Goal: Task Accomplishment & Management: Complete application form

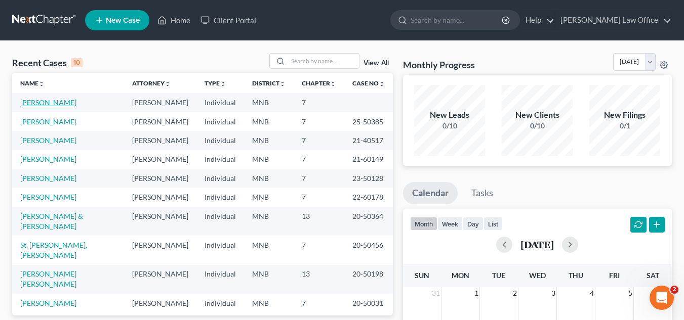
click at [72, 101] on link "[PERSON_NAME]" at bounding box center [48, 102] width 56 height 9
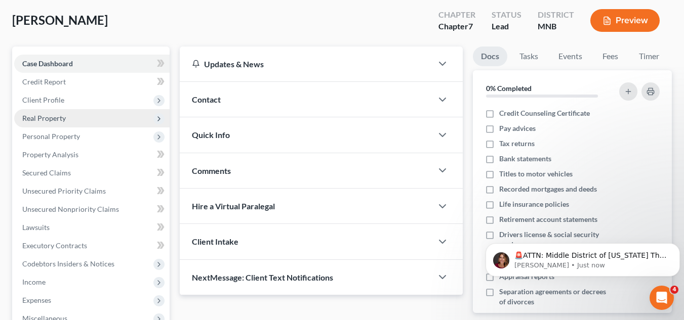
scroll to position [101, 0]
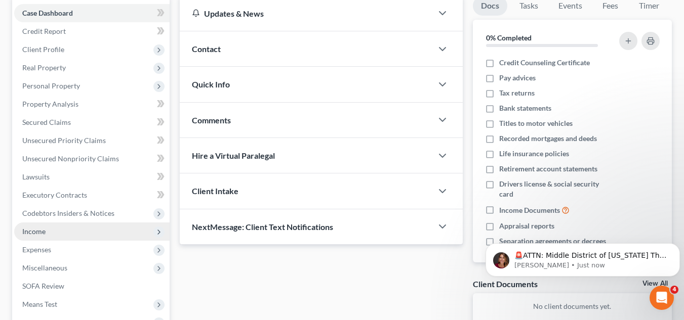
click at [76, 228] on span "Income" at bounding box center [91, 232] width 155 height 18
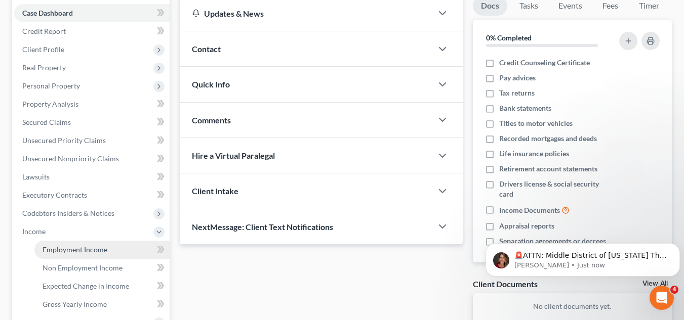
scroll to position [202, 0]
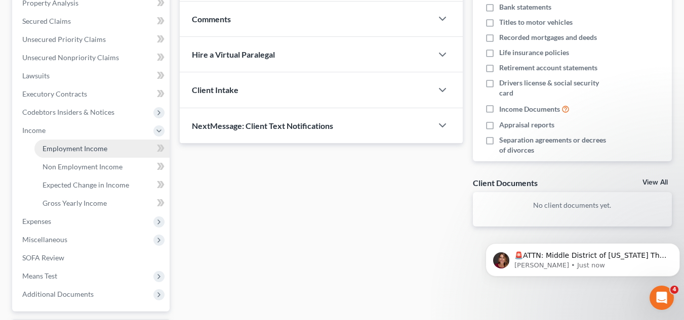
click at [110, 150] on link "Employment Income" at bounding box center [101, 149] width 135 height 18
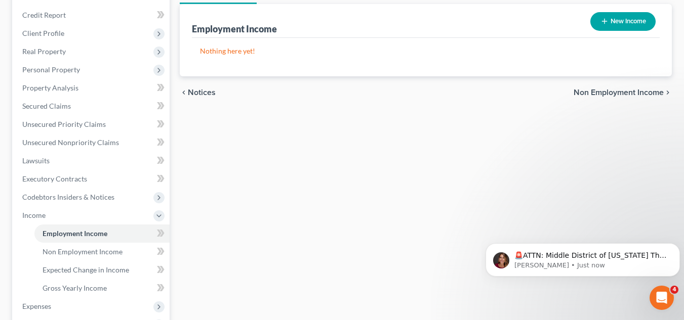
scroll to position [152, 0]
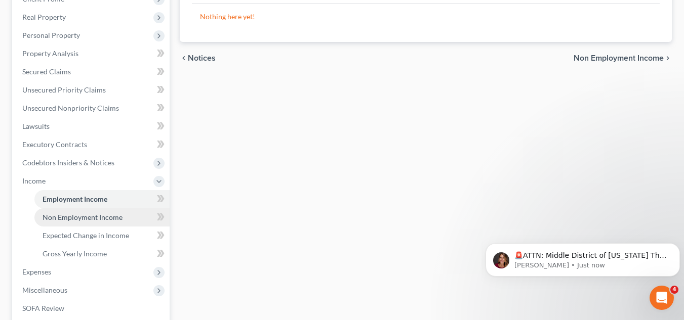
click at [129, 218] on link "Non Employment Income" at bounding box center [101, 217] width 135 height 18
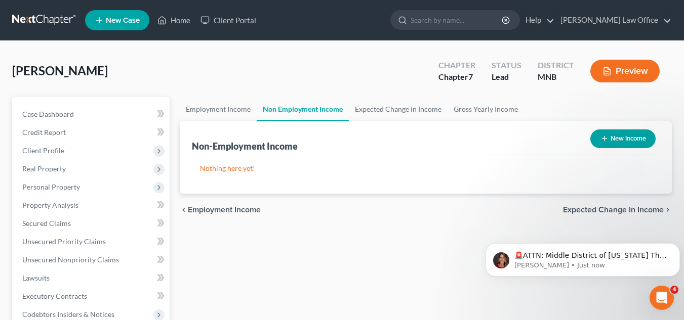
click at [600, 141] on icon "button" at bounding box center [604, 139] width 8 height 8
select select "0"
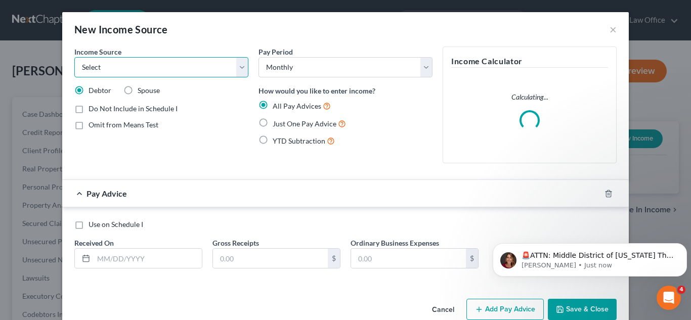
click at [238, 74] on select "Select Unemployment Disability (from employer) Pension Retirement Social Securi…" at bounding box center [161, 67] width 174 height 20
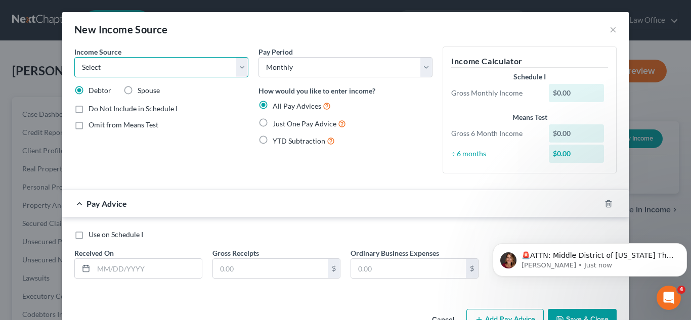
select select "7"
click at [74, 57] on select "Select Unemployment Disability (from employer) Pension Retirement Social Securi…" at bounding box center [161, 67] width 174 height 20
click at [613, 30] on button "×" at bounding box center [613, 29] width 7 height 12
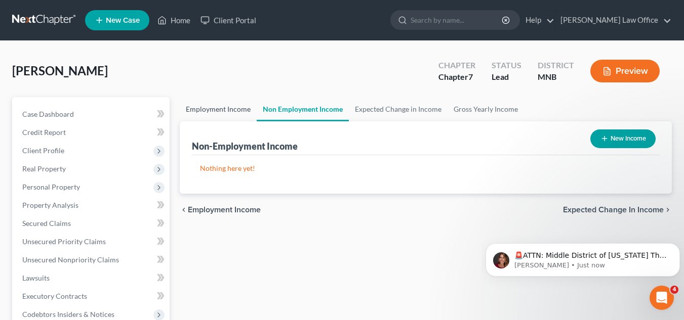
click at [231, 111] on link "Employment Income" at bounding box center [218, 109] width 77 height 24
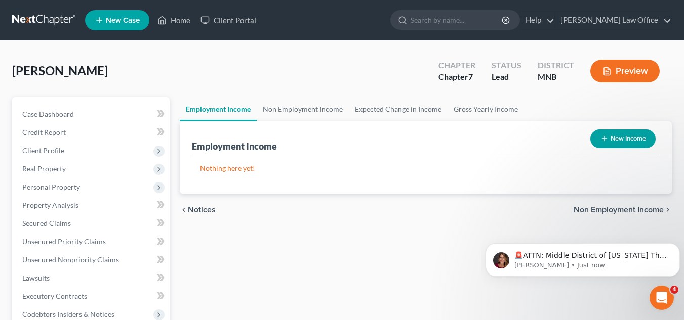
click at [600, 137] on icon "button" at bounding box center [604, 139] width 8 height 8
select select "0"
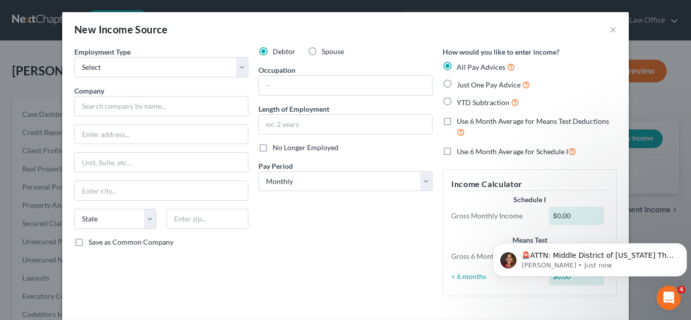
click at [457, 85] on label "Just One Pay Advice" at bounding box center [493, 85] width 73 height 12
click at [461, 85] on input "Just One Pay Advice" at bounding box center [464, 82] width 7 height 7
radio input "true"
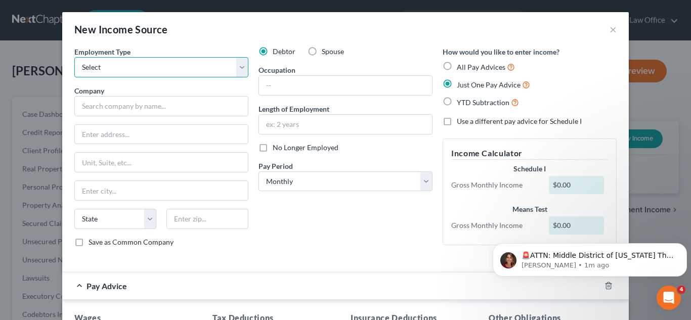
click at [242, 70] on select "Select Full or [DEMOGRAPHIC_DATA] Employment Self Employment" at bounding box center [161, 67] width 174 height 20
select select "0"
click at [74, 57] on select "Select Full or [DEMOGRAPHIC_DATA] Employment Self Employment" at bounding box center [161, 67] width 174 height 20
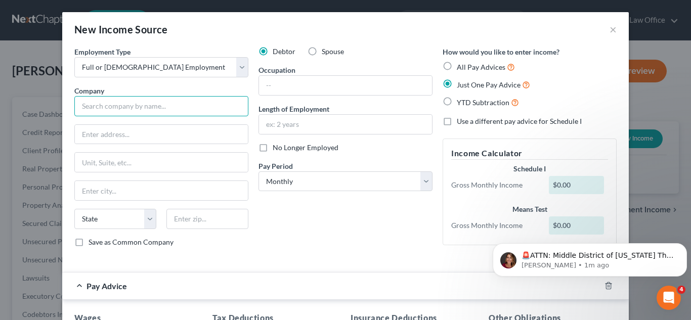
click at [197, 100] on input "text" at bounding box center [161, 106] width 174 height 20
type input "m"
type input "Mayo Clinic"
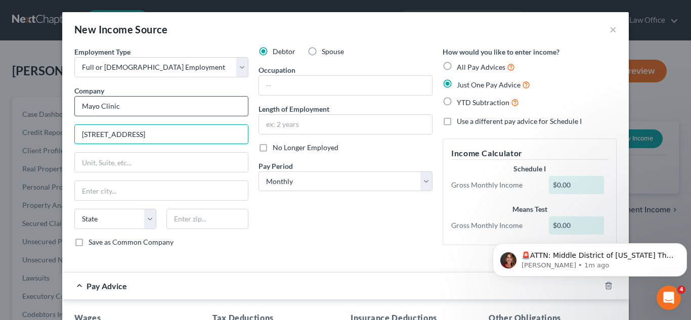
type input "[STREET_ADDRESS]"
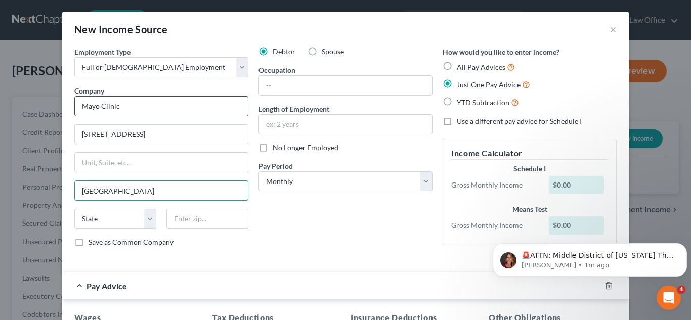
type input "[GEOGRAPHIC_DATA]"
select select "24"
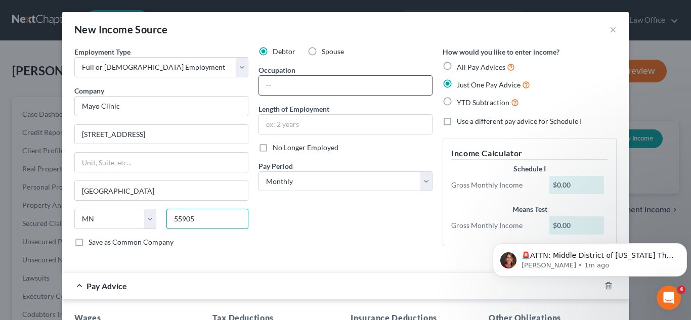
type input "55905"
click at [270, 93] on input "text" at bounding box center [345, 85] width 173 height 19
click at [283, 130] on input "text" at bounding box center [345, 124] width 173 height 19
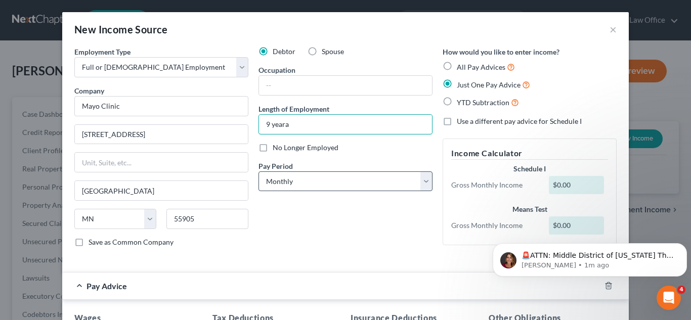
type input "9 yeara"
click at [299, 175] on select "Select Monthly Twice Monthly Every Other Week Weekly" at bounding box center [346, 182] width 174 height 20
select select "2"
click at [259, 172] on select "Select Monthly Twice Monthly Every Other Week Weekly" at bounding box center [346, 182] width 174 height 20
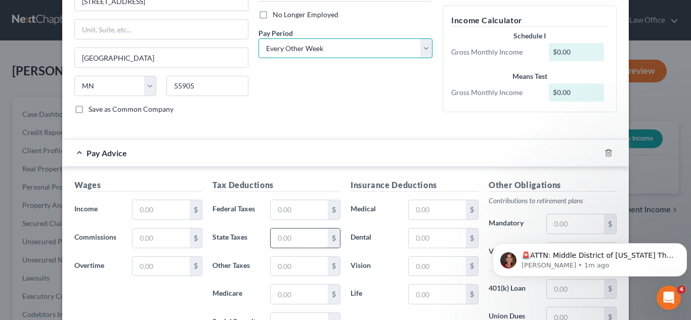
scroll to position [152, 0]
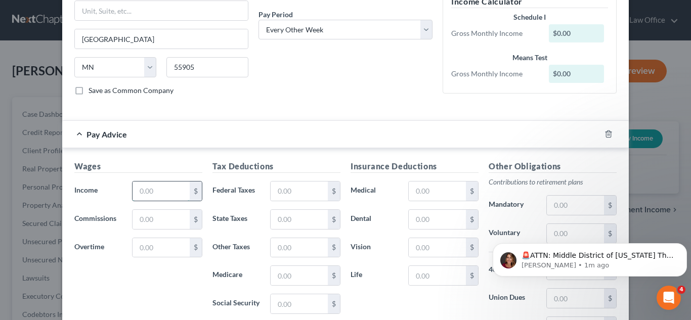
click at [167, 188] on input "text" at bounding box center [161, 191] width 57 height 19
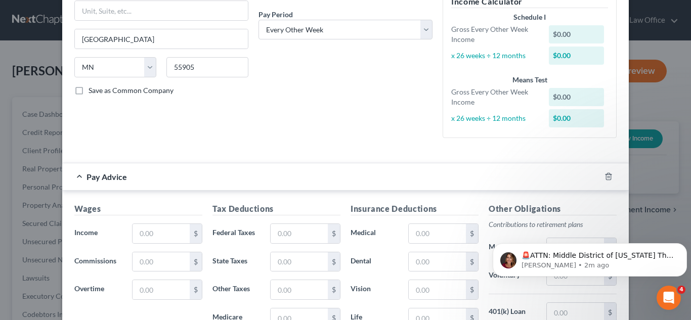
drag, startPoint x: 114, startPoint y: 195, endPoint x: 132, endPoint y: 213, distance: 24.7
click at [114, 196] on div "Wages Income * $ Commissions $ Overtime $ Tax Deductions Federal Taxes $ State …" at bounding box center [345, 314] width 567 height 247
click at [161, 234] on input "text" at bounding box center [161, 233] width 57 height 19
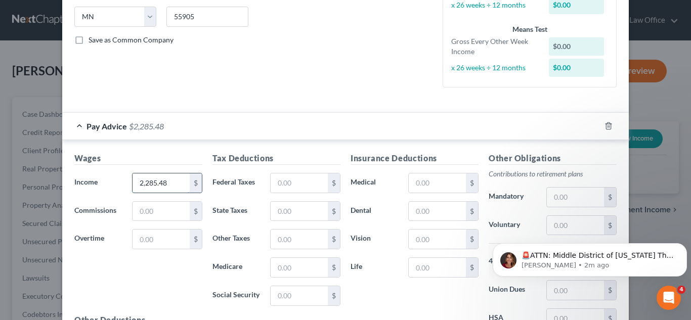
scroll to position [253, 0]
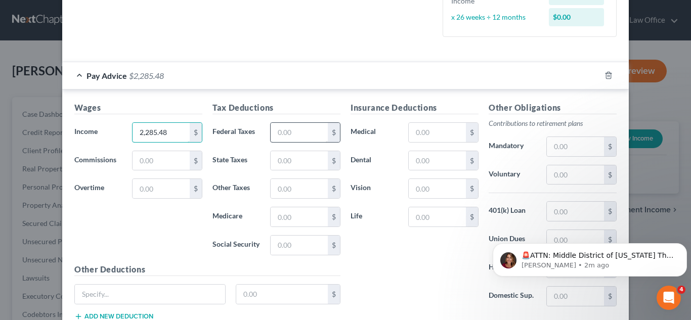
type input "2,285.48"
click at [303, 130] on input "text" at bounding box center [299, 132] width 57 height 19
type input "168.38"
type input "109.78"
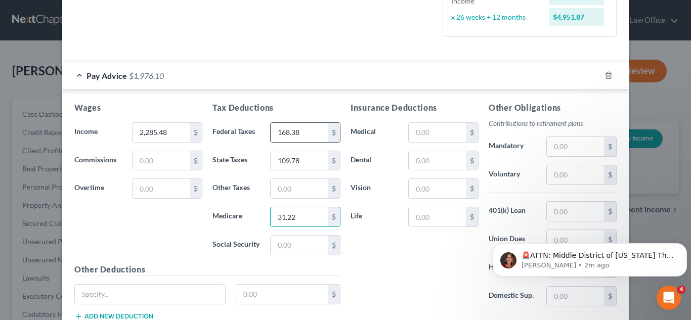
type input "31.22"
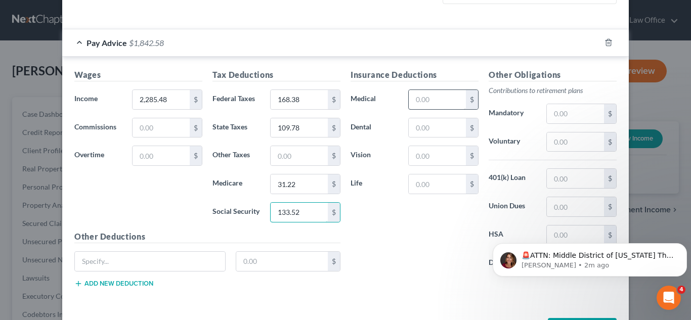
scroll to position [304, 0]
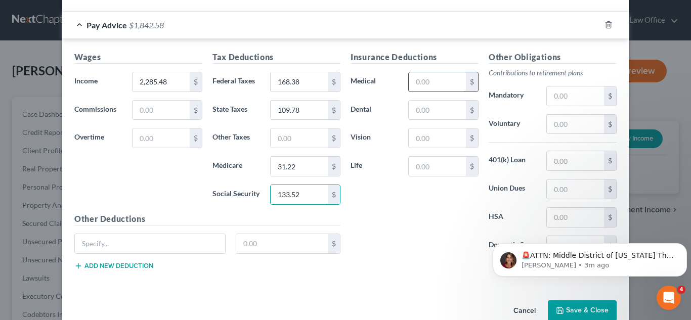
type input "133.52"
click at [457, 80] on input "text" at bounding box center [437, 81] width 57 height 19
type input "78.50"
type input "35.50"
type input "8"
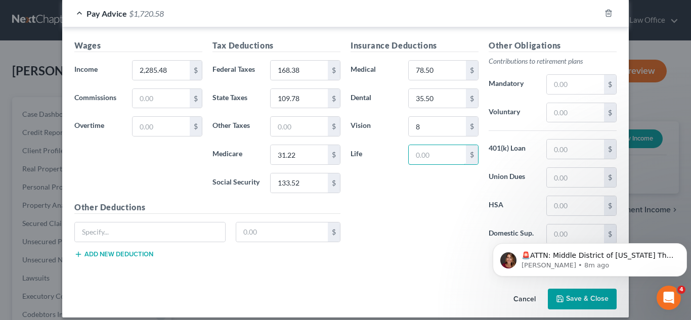
scroll to position [325, 0]
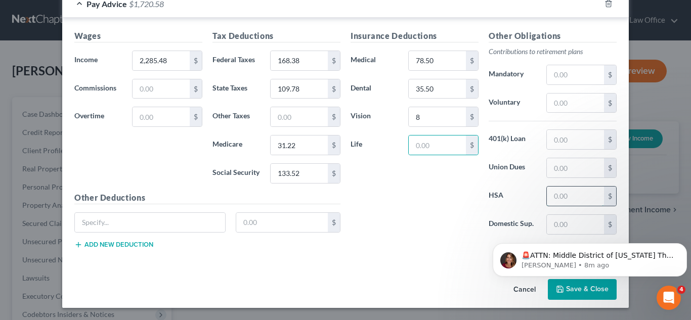
click at [553, 196] on input "text" at bounding box center [575, 196] width 57 height 19
type input "10.00"
click at [437, 178] on div "Insurance Deductions Medical 78.50 $ Dental 35.50 $ Vision 8 $ Life $" at bounding box center [415, 136] width 138 height 213
click at [561, 100] on input "text" at bounding box center [575, 103] width 57 height 19
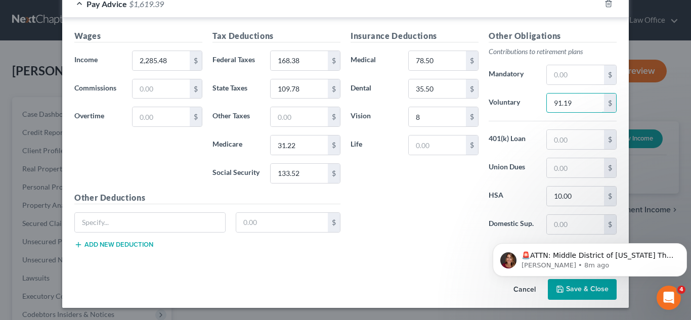
type input "91.19"
click at [405, 200] on div "Insurance Deductions Medical 78.50 $ Dental 35.50 $ Vision 8 $ Life $" at bounding box center [415, 136] width 138 height 213
click at [652, 263] on p "[PERSON_NAME] • 8m ago" at bounding box center [598, 265] width 153 height 9
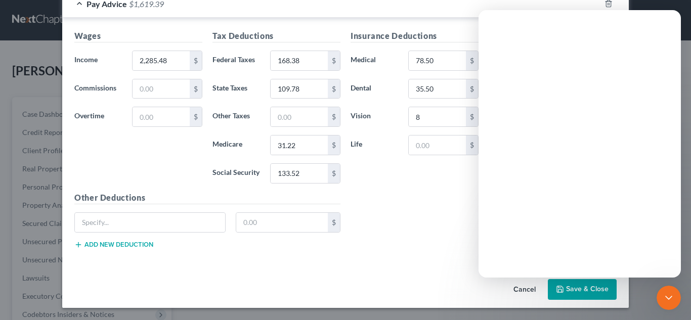
scroll to position [0, 0]
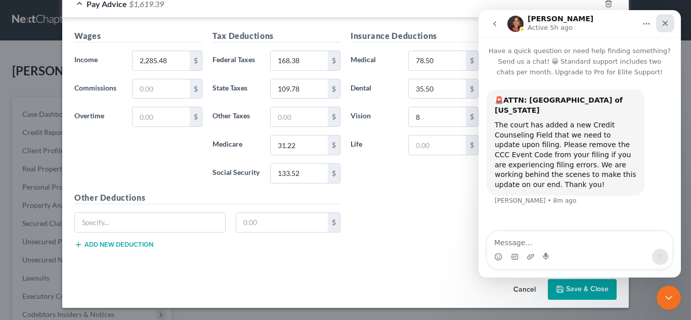
click at [665, 26] on icon "Close" at bounding box center [665, 23] width 8 height 8
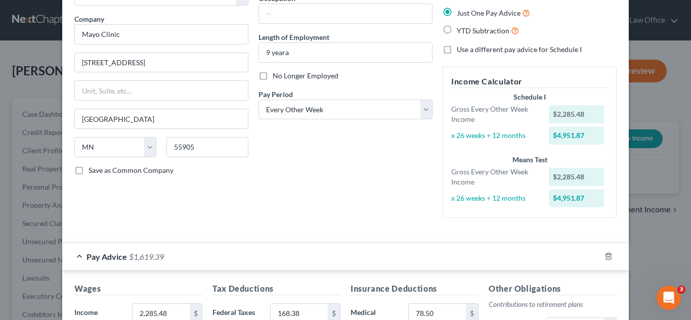
scroll to position [274, 0]
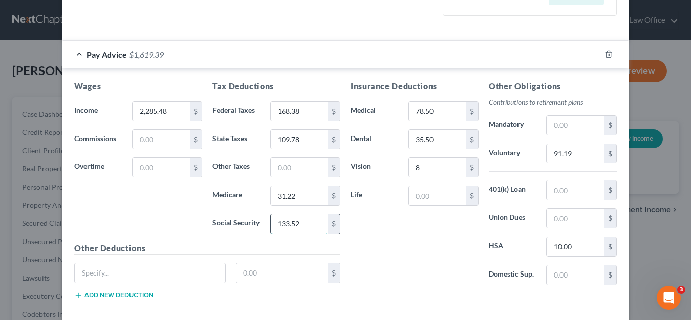
click at [298, 224] on input "133.52" at bounding box center [299, 224] width 57 height 19
type input "133.51"
click at [414, 248] on div "Insurance Deductions Medical 78.50 $ Dental 35.50 $ Vision 8 $ Life $" at bounding box center [415, 186] width 138 height 213
click at [294, 193] on input "31.22" at bounding box center [299, 195] width 57 height 19
click at [296, 196] on input "31.22" at bounding box center [299, 195] width 57 height 19
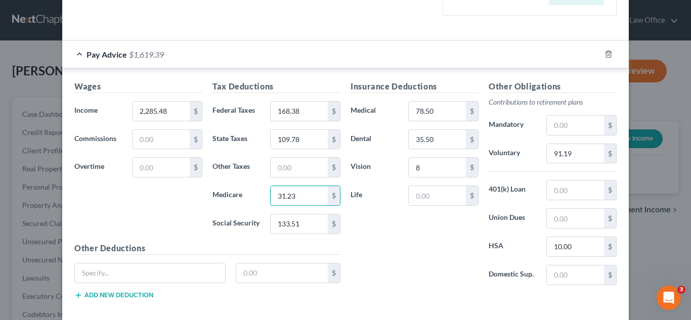
type input "31.23"
click at [369, 238] on div "Insurance Deductions Medical 78.50 $ Dental 35.50 $ Vision 8 $ Life $" at bounding box center [415, 186] width 138 height 213
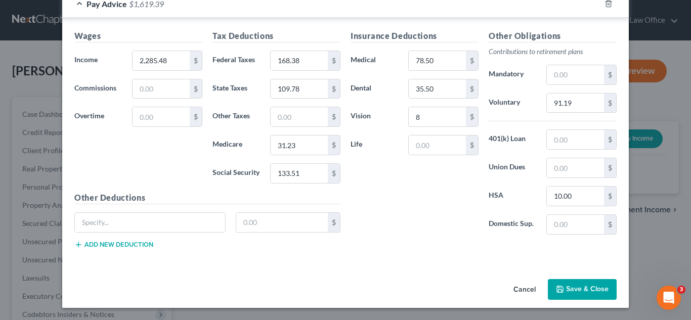
scroll to position [21, 0]
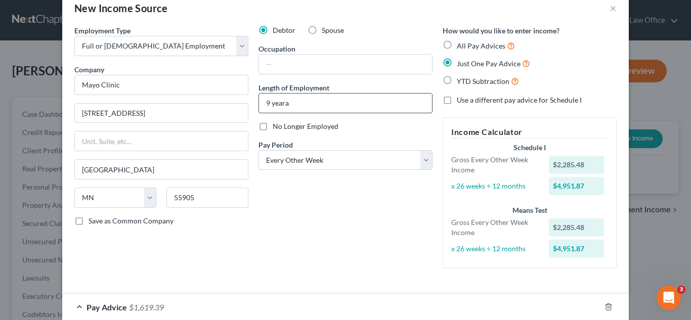
click at [320, 109] on input "9 yeara" at bounding box center [345, 103] width 173 height 19
type input "9 years"
click at [326, 228] on div "Debtor Spouse Occupation Length of Employment 9 years No Longer Employed Pay Pe…" at bounding box center [346, 151] width 184 height 252
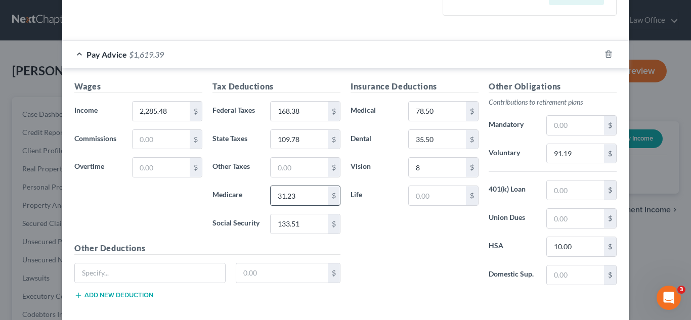
scroll to position [325, 0]
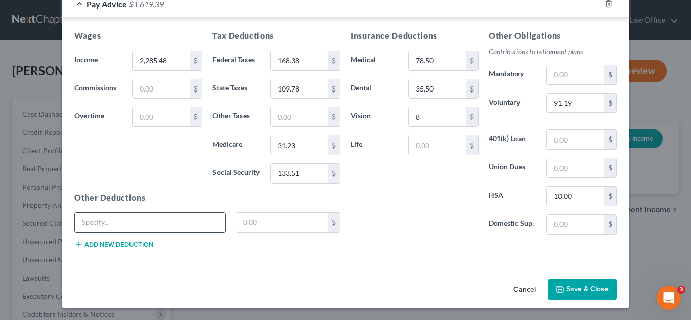
click at [154, 226] on input "text" at bounding box center [150, 222] width 150 height 19
type input "Voluntary Deduction"
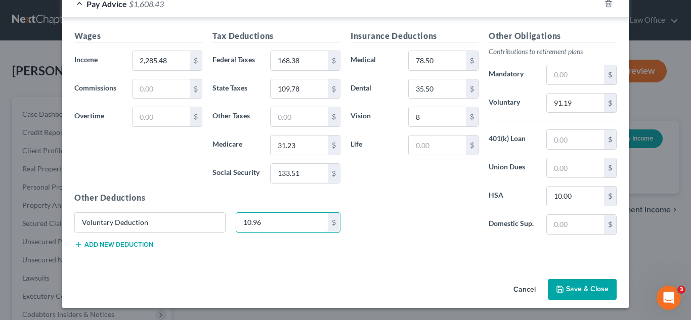
type input "10.96"
click at [234, 292] on div "Cancel Save & Close" at bounding box center [345, 291] width 567 height 33
click at [116, 244] on button "Add new deduction" at bounding box center [113, 245] width 79 height 8
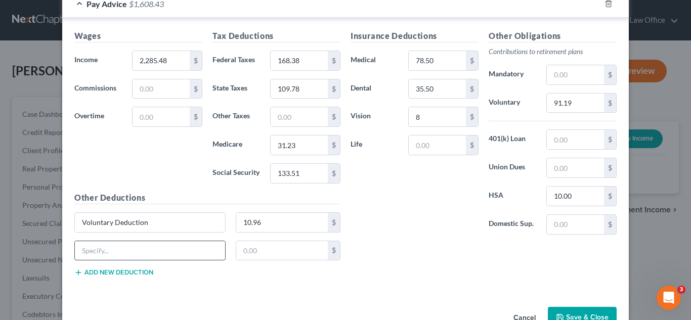
click at [131, 256] on input "text" at bounding box center [150, 250] width 150 height 19
type input "i"
type input "Imputed earnings"
type input "5.78"
click at [370, 292] on div "Wages Income * 2,285.48 $ Commissions $ Overtime $ Tax Deductions Federal Taxes…" at bounding box center [345, 155] width 567 height 275
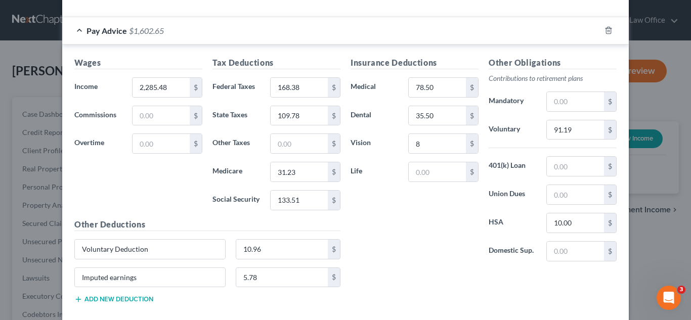
scroll to position [353, 0]
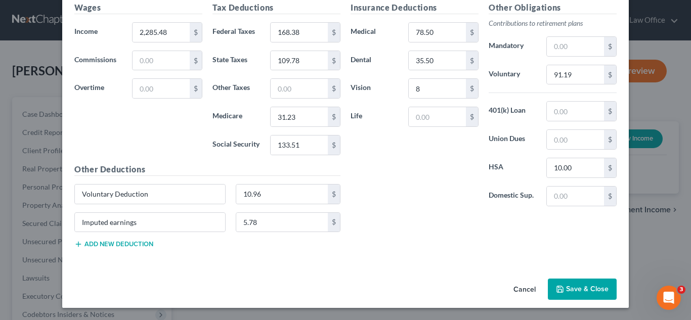
click at [591, 290] on button "Save & Close" at bounding box center [582, 289] width 69 height 21
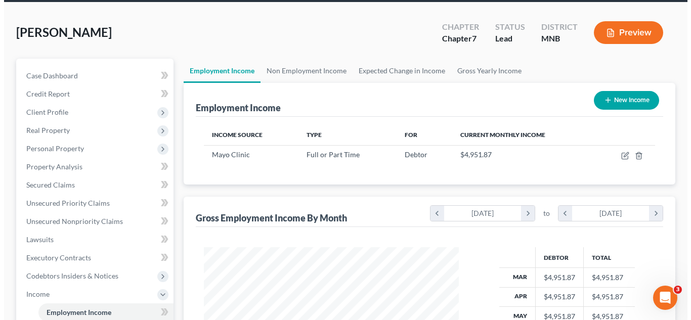
scroll to position [37, 0]
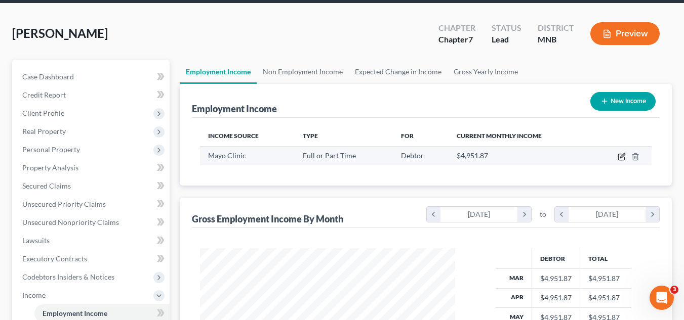
click at [619, 156] on icon "button" at bounding box center [621, 157] width 8 height 8
select select "0"
select select "24"
select select "2"
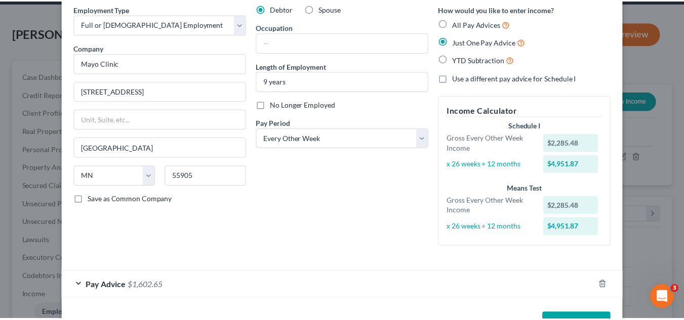
scroll to position [77, 0]
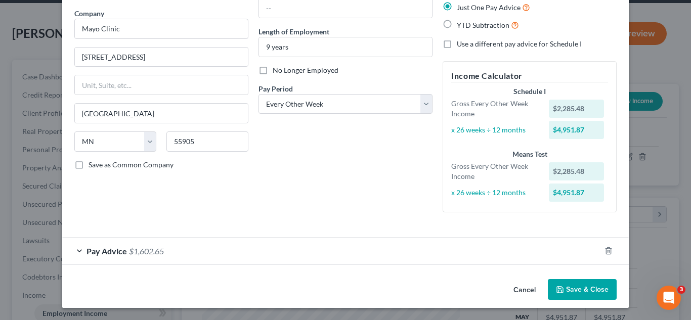
click at [566, 287] on button "Save & Close" at bounding box center [582, 289] width 69 height 21
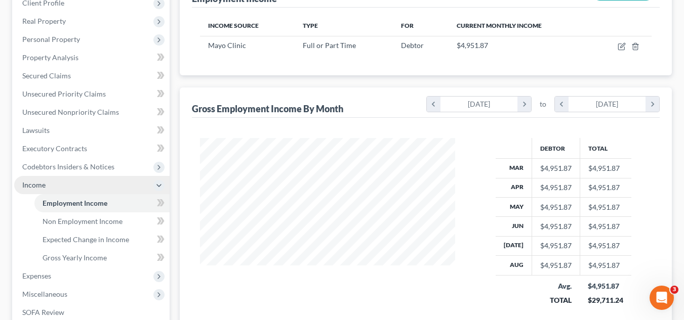
scroll to position [189, 0]
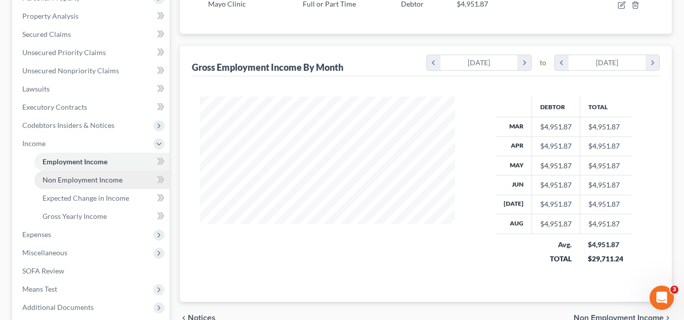
click at [120, 182] on span "Non Employment Income" at bounding box center [83, 180] width 80 height 9
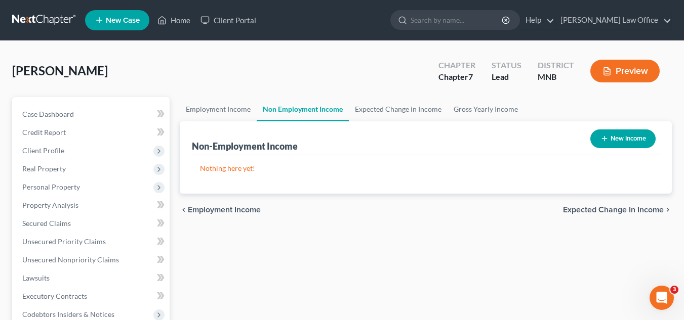
click at [593, 138] on button "New Income" at bounding box center [622, 139] width 65 height 19
select select "0"
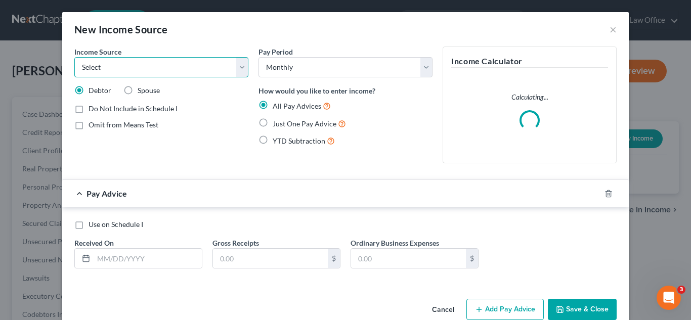
click at [183, 70] on select "Select Unemployment Disability (from employer) Pension Retirement Social Securi…" at bounding box center [161, 67] width 174 height 20
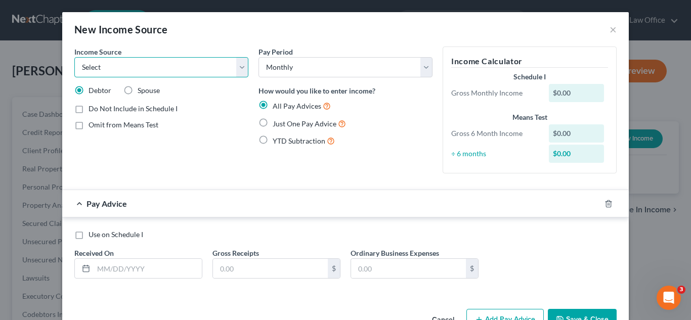
click at [235, 67] on select "Select Unemployment Disability (from employer) Pension Retirement Social Securi…" at bounding box center [161, 67] width 174 height 20
select select "7"
click at [74, 57] on select "Select Unemployment Disability (from employer) Pension Retirement Social Securi…" at bounding box center [161, 67] width 174 height 20
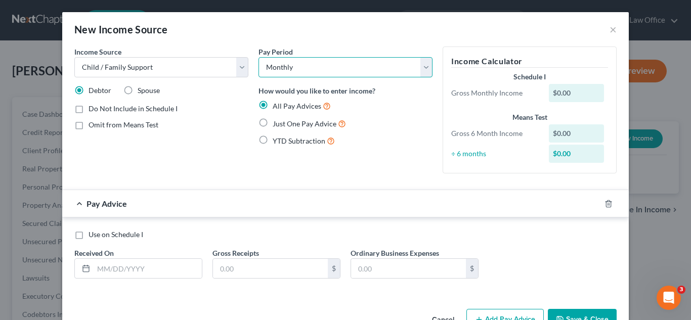
click at [280, 72] on select "Select Monthly Twice Monthly Every Other Week Weekly" at bounding box center [346, 67] width 174 height 20
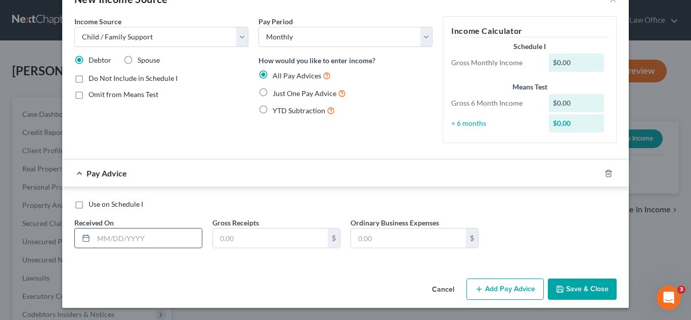
click at [187, 237] on input "text" at bounding box center [148, 238] width 108 height 19
click at [196, 207] on div "Use on Schedule I" at bounding box center [345, 204] width 542 height 10
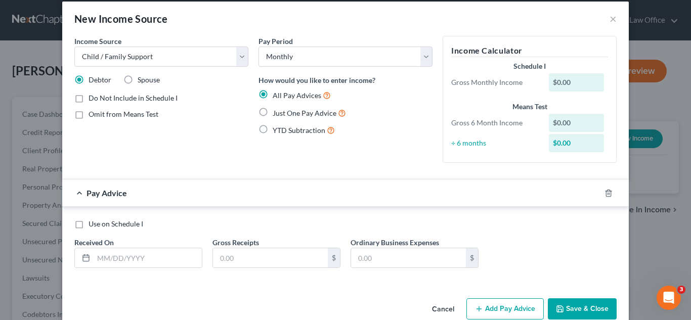
scroll to position [0, 0]
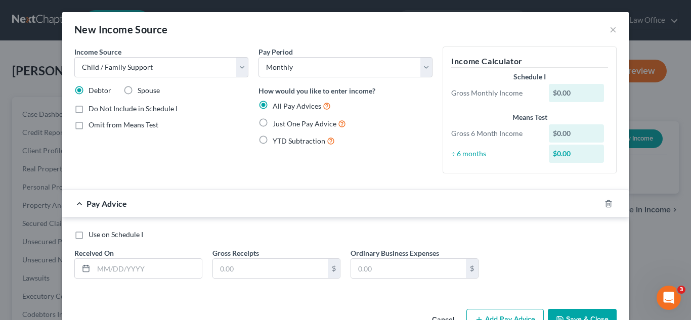
click at [89, 232] on label "Use on Schedule I" at bounding box center [116, 235] width 55 height 10
click at [93, 232] on input "Use on Schedule I" at bounding box center [96, 233] width 7 height 7
checkbox input "true"
click at [145, 268] on input "text" at bounding box center [148, 268] width 108 height 19
click at [82, 270] on icon at bounding box center [86, 269] width 8 height 8
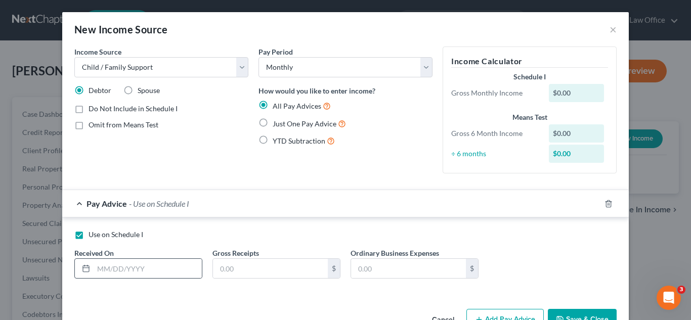
click at [83, 268] on line at bounding box center [86, 268] width 6 height 0
click at [99, 273] on input "text" at bounding box center [148, 268] width 108 height 19
type input "[DATE]"
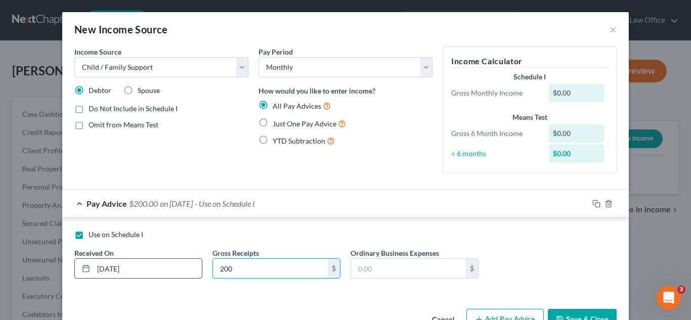
type input "200"
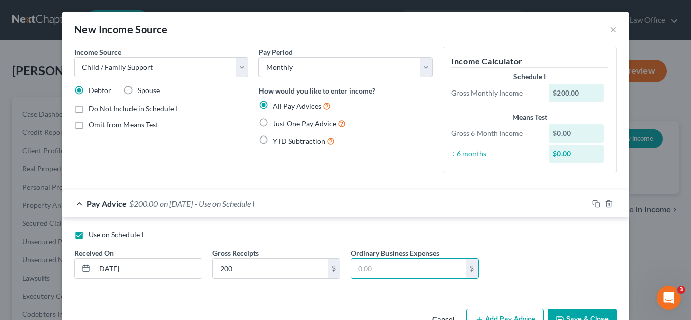
click at [273, 128] on label "Just One Pay Advice" at bounding box center [309, 124] width 73 height 12
click at [277, 124] on input "Just One Pay Advice" at bounding box center [280, 121] width 7 height 7
radio input "true"
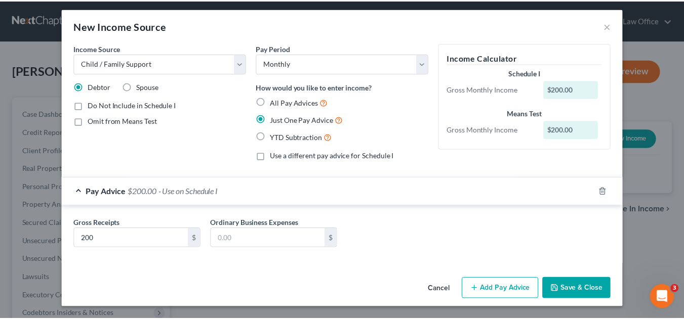
scroll to position [4, 0]
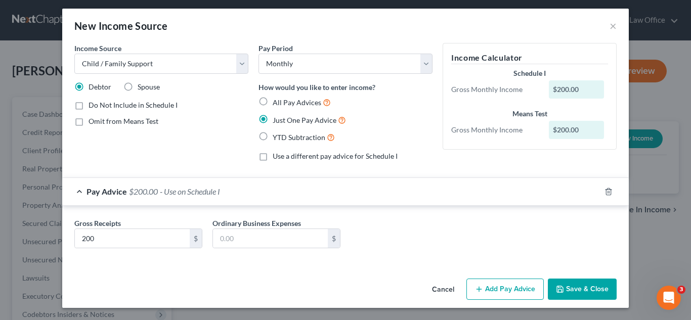
click at [557, 289] on icon "button" at bounding box center [560, 289] width 6 height 6
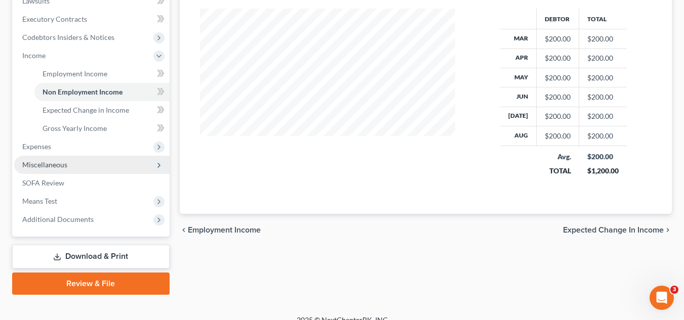
scroll to position [290, 0]
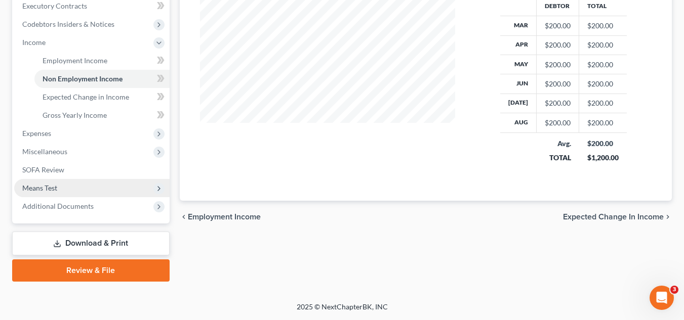
click at [104, 181] on span "Means Test" at bounding box center [91, 188] width 155 height 18
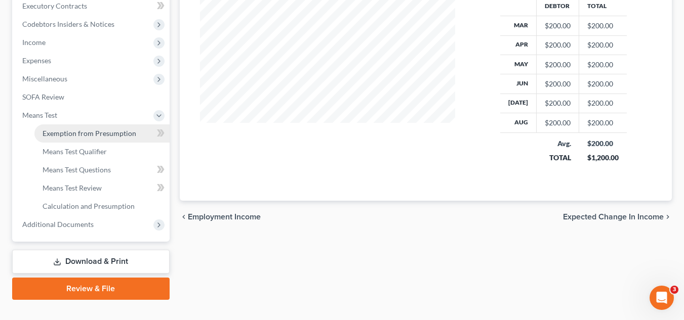
click at [102, 138] on link "Exemption from Presumption" at bounding box center [101, 133] width 135 height 18
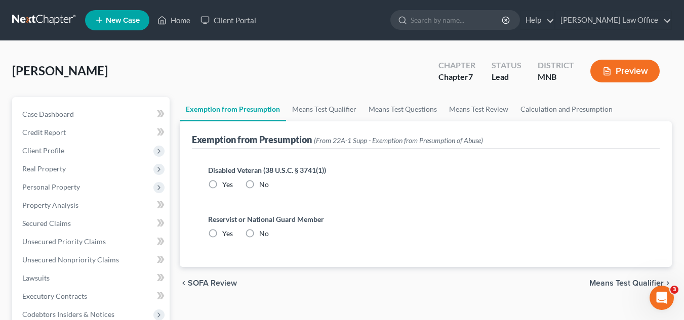
click at [259, 184] on label "No" at bounding box center [264, 185] width 10 height 10
click at [263, 184] on input "No" at bounding box center [266, 183] width 7 height 7
radio input "true"
drag, startPoint x: 247, startPoint y: 235, endPoint x: 263, endPoint y: 241, distance: 16.6
click at [259, 235] on label "No" at bounding box center [264, 234] width 10 height 10
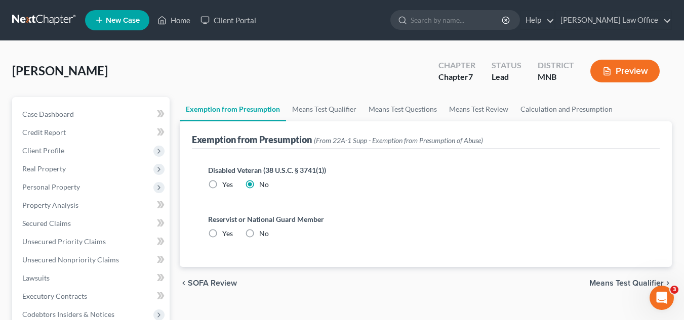
click at [263, 235] on input "No" at bounding box center [266, 232] width 7 height 7
radio input "true"
click at [627, 283] on span "Means Test Qualifier" at bounding box center [626, 283] width 74 height 8
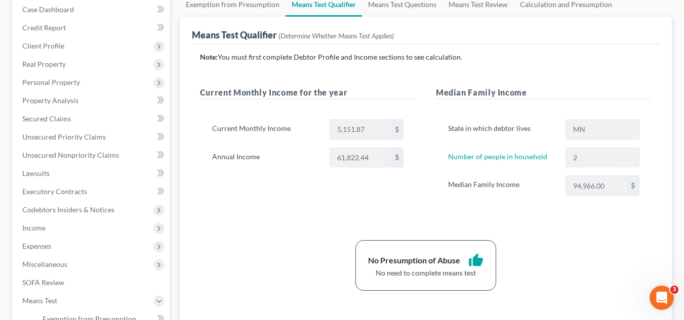
scroll to position [101, 0]
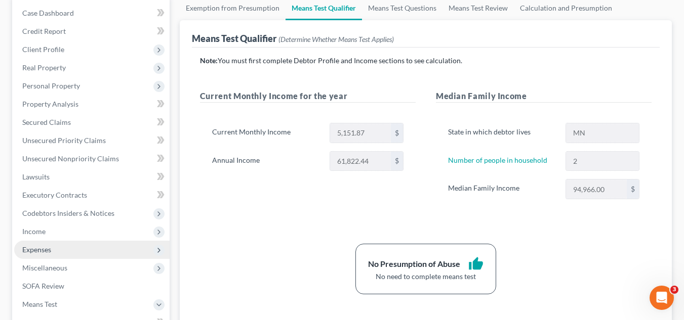
click at [49, 252] on span "Expenses" at bounding box center [36, 249] width 29 height 9
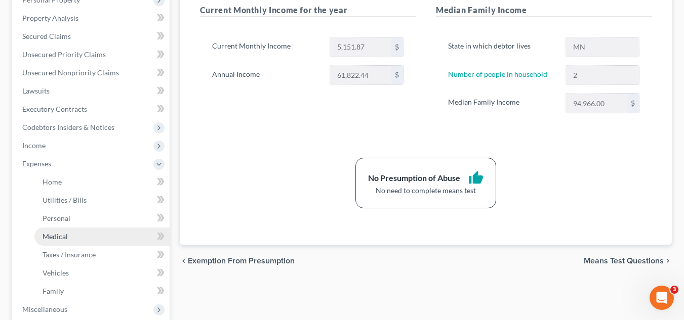
scroll to position [202, 0]
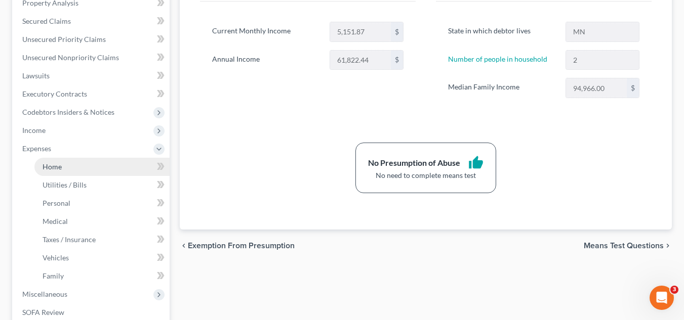
click at [82, 164] on link "Home" at bounding box center [101, 167] width 135 height 18
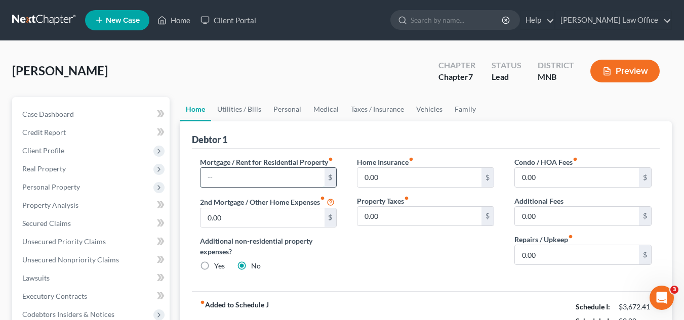
click at [294, 176] on input "text" at bounding box center [262, 177] width 124 height 19
type input "1,000"
click at [352, 252] on div "Home Insurance fiber_manual_record 0.00 $ Property Taxes fiber_manual_record 0.…" at bounding box center [425, 218] width 157 height 123
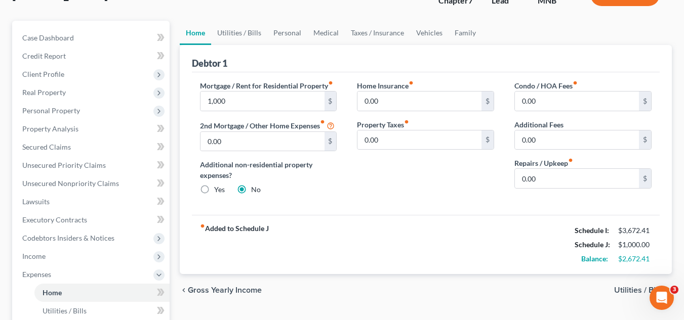
scroll to position [101, 0]
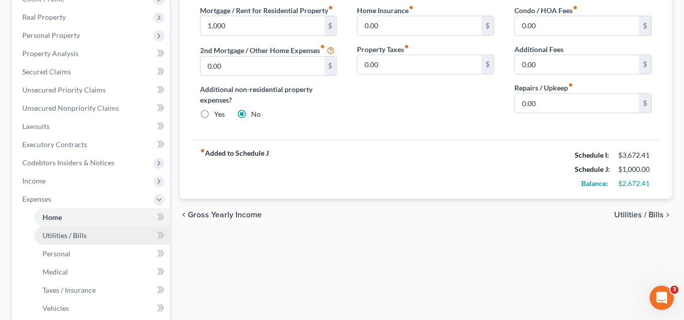
click at [115, 237] on link "Utilities / Bills" at bounding box center [101, 236] width 135 height 18
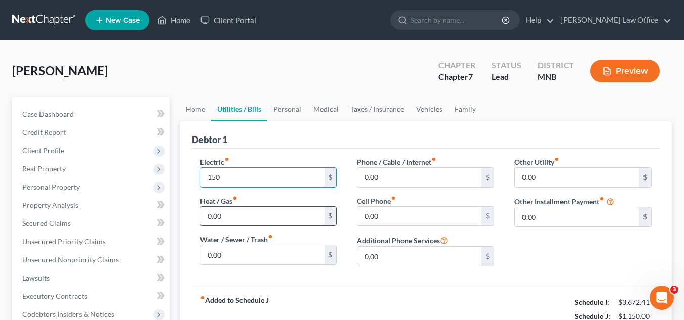
type input "150"
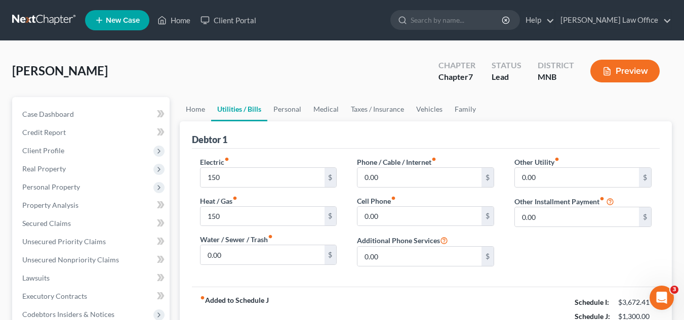
click at [329, 127] on div "Debtor 1" at bounding box center [426, 134] width 468 height 27
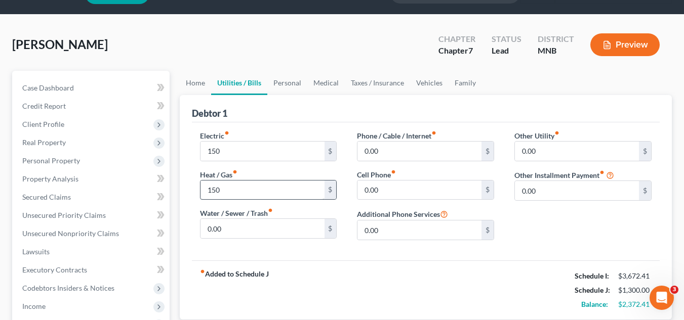
scroll to position [51, 0]
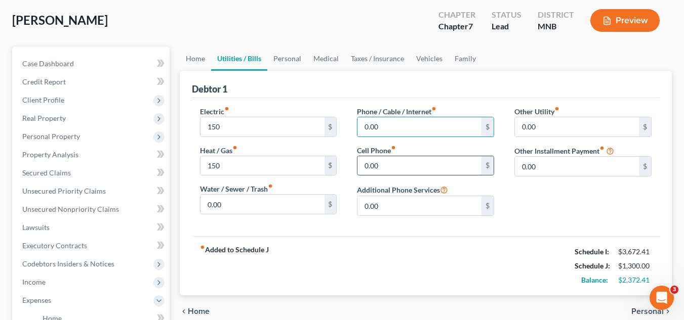
click at [404, 161] on input "0.00" at bounding box center [419, 165] width 124 height 19
type input "40"
click at [412, 131] on input "0.00" at bounding box center [419, 126] width 124 height 19
type input "122"
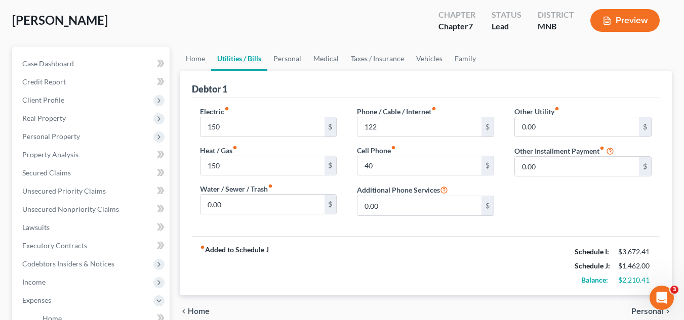
click at [390, 287] on div "fiber_manual_record Added to Schedule J Schedule I: $3,672.41 Schedule J: $1,46…" at bounding box center [426, 265] width 468 height 59
click at [262, 207] on input "0.00" at bounding box center [262, 204] width 124 height 19
type input "120"
click at [354, 275] on div "fiber_manual_record Added to Schedule J Schedule I: $3,672.41 Schedule J: $1,58…" at bounding box center [426, 265] width 468 height 59
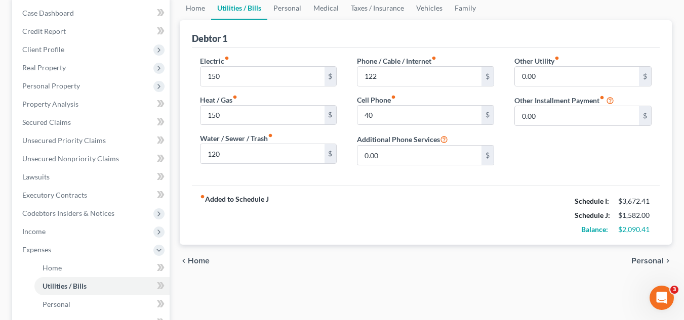
scroll to position [152, 0]
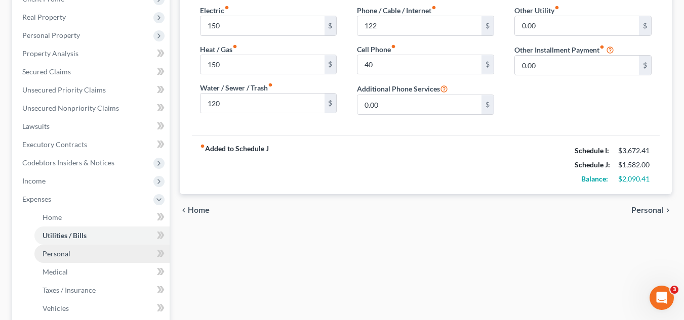
click at [91, 250] on link "Personal" at bounding box center [101, 254] width 135 height 18
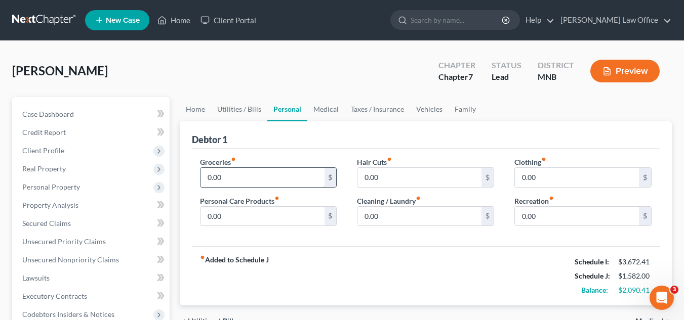
click at [312, 176] on input "0.00" at bounding box center [262, 177] width 124 height 19
type input "863"
click at [390, 288] on div "fiber_manual_record Added to Schedule J Schedule I: $3,672.41 Schedule J: $2,44…" at bounding box center [426, 275] width 468 height 59
click at [542, 178] on input "0.00" at bounding box center [577, 177] width 124 height 19
type input "180"
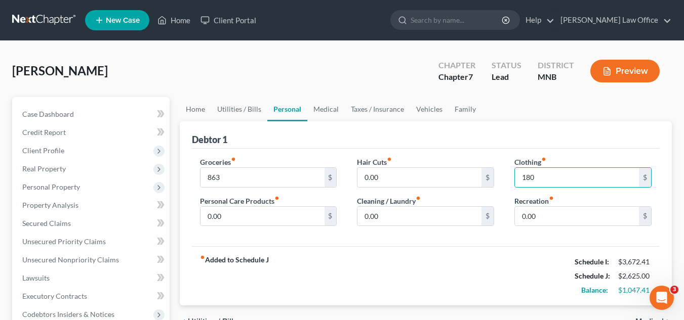
click at [489, 251] on div "fiber_manual_record Added to Schedule J Schedule I: $3,672.41 Schedule J: $2,62…" at bounding box center [426, 275] width 468 height 59
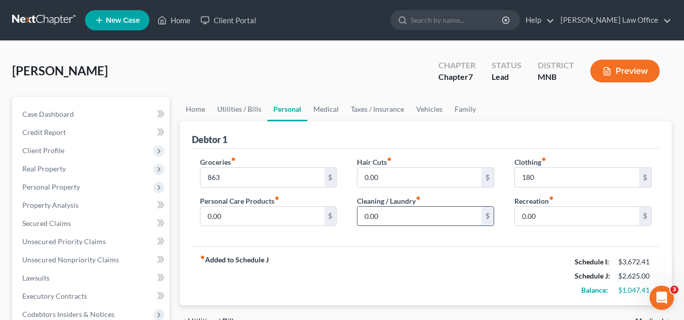
click at [445, 211] on input "0.00" at bounding box center [419, 216] width 124 height 19
type input "75"
click at [269, 217] on input "0.00" at bounding box center [262, 216] width 124 height 19
drag, startPoint x: 263, startPoint y: 216, endPoint x: 203, endPoint y: 224, distance: 59.8
click at [203, 224] on input "0.00" at bounding box center [262, 216] width 124 height 19
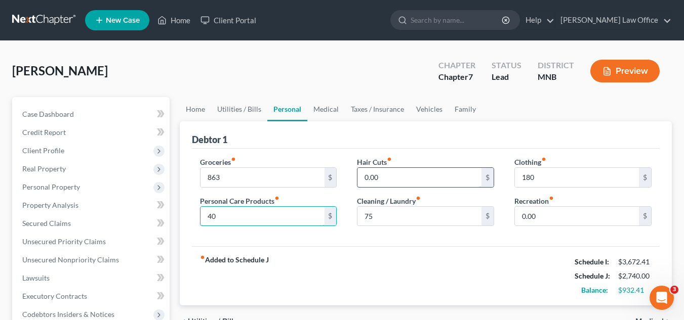
type input "40"
click at [396, 176] on input "0.00" at bounding box center [419, 177] width 124 height 19
type input "50"
click at [417, 278] on div "fiber_manual_record Added to Schedule J Schedule I: $3,672.41 Schedule J: $2,79…" at bounding box center [426, 275] width 468 height 59
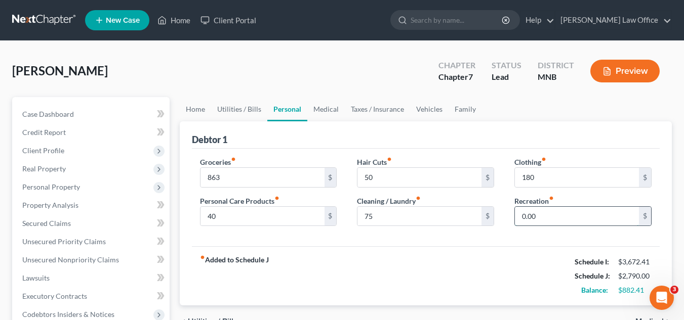
click at [555, 216] on input "0.00" at bounding box center [577, 216] width 124 height 19
type input "100"
click at [472, 255] on div "fiber_manual_record Added to Schedule J Schedule I: $3,672.41 Schedule J: $2,89…" at bounding box center [426, 275] width 468 height 59
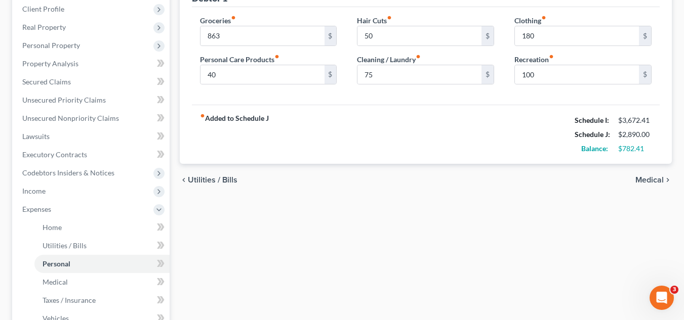
scroll to position [202, 0]
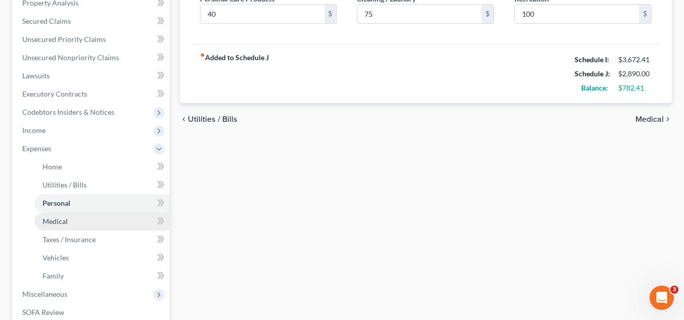
click at [105, 222] on link "Medical" at bounding box center [101, 222] width 135 height 18
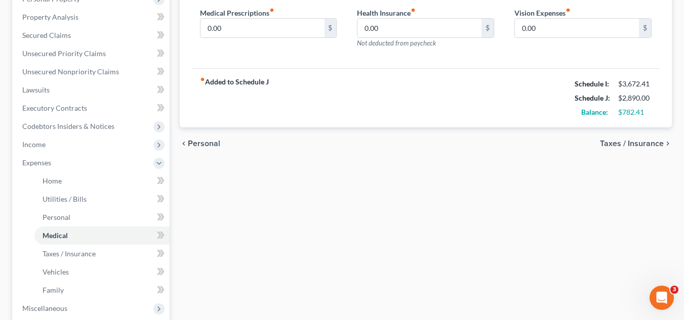
scroll to position [202, 0]
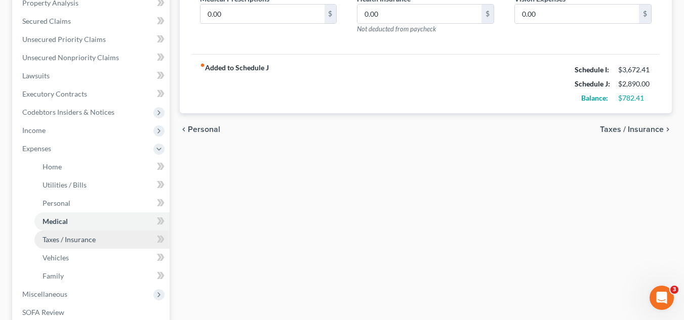
click at [100, 238] on link "Taxes / Insurance" at bounding box center [101, 240] width 135 height 18
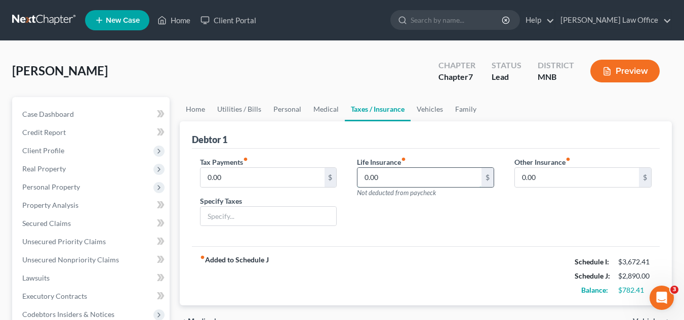
click at [380, 177] on input "0.00" at bounding box center [419, 177] width 124 height 19
drag, startPoint x: 380, startPoint y: 177, endPoint x: 355, endPoint y: 182, distance: 25.3
click at [355, 182] on div "Life Insurance fiber_manual_record 0.00 $ Not deducted from paycheck" at bounding box center [425, 196] width 157 height 78
type input "2"
click at [383, 280] on div "fiber_manual_record Added to Schedule J Schedule I: $3,672.41 Schedule J: $2,89…" at bounding box center [426, 275] width 468 height 59
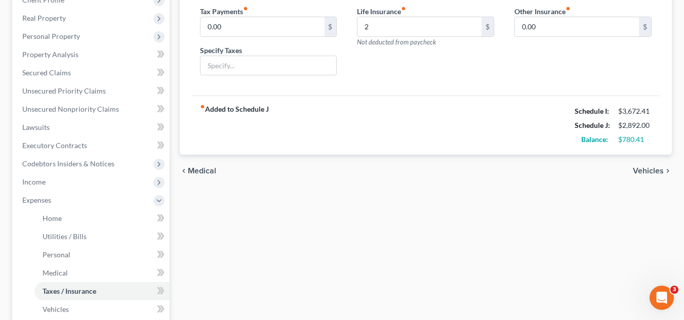
scroll to position [152, 0]
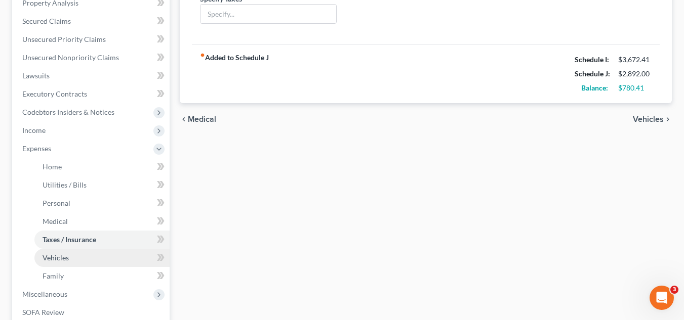
click at [127, 258] on link "Vehicles" at bounding box center [101, 258] width 135 height 18
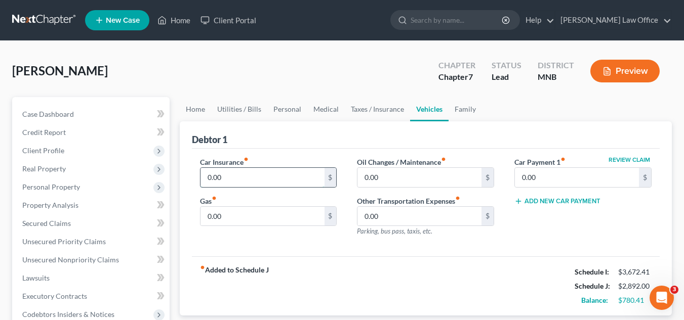
click at [276, 177] on input "0.00" at bounding box center [262, 177] width 124 height 19
type input "172"
click at [317, 270] on div "fiber_manual_record Added to Schedule J Schedule I: $3,672.41 Schedule J: $3,06…" at bounding box center [426, 286] width 468 height 59
click at [566, 178] on input "0.00" at bounding box center [577, 177] width 124 height 19
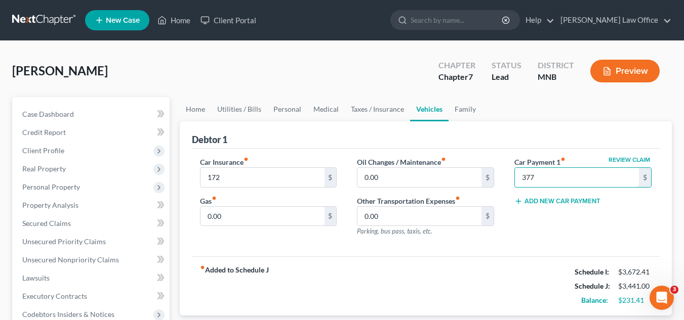
type input "377"
click at [531, 296] on div "fiber_manual_record Added to Schedule J Schedule I: $3,672.41 Schedule J: $3,44…" at bounding box center [426, 286] width 468 height 59
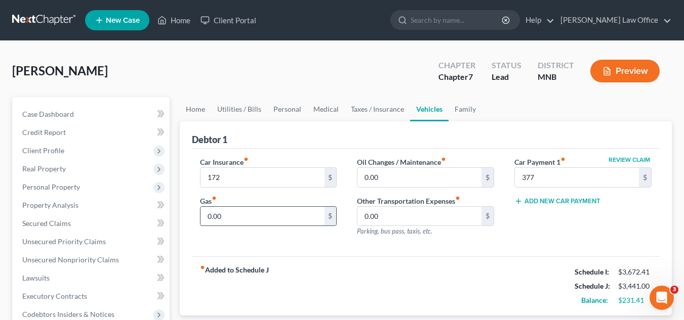
click at [318, 221] on input "0.00" at bounding box center [262, 216] width 124 height 19
type input "100"
click at [423, 179] on input "0.00" at bounding box center [419, 177] width 124 height 19
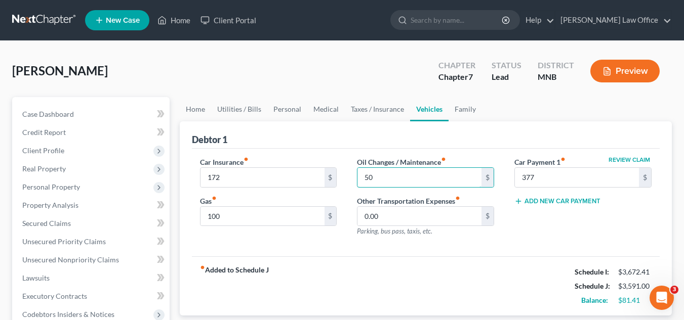
type input "50"
click at [437, 298] on div "fiber_manual_record Added to Schedule J Schedule I: $3,672.41 Schedule J: $3,59…" at bounding box center [426, 286] width 468 height 59
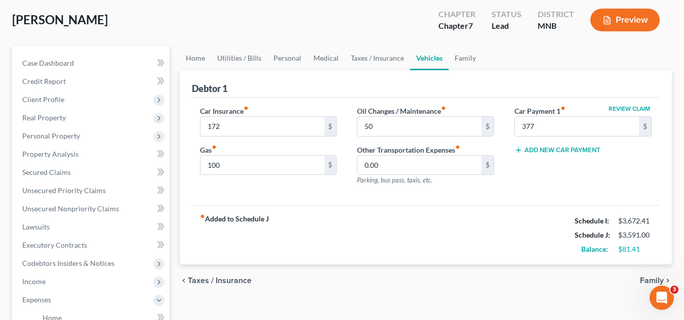
scroll to position [152, 0]
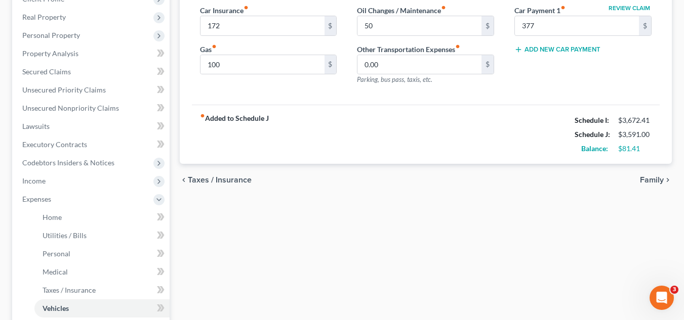
click at [645, 172] on div "chevron_left Taxes / Insurance Family chevron_right" at bounding box center [426, 180] width 492 height 32
click at [647, 183] on span "Family" at bounding box center [652, 180] width 24 height 8
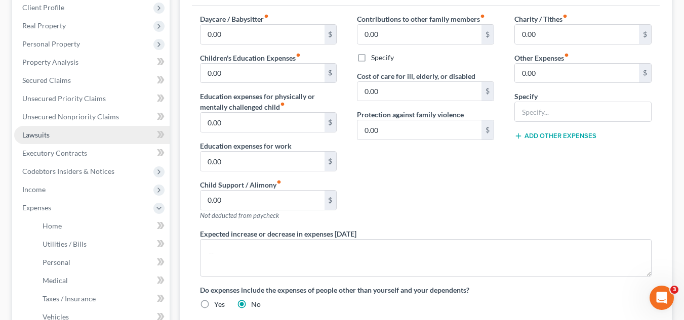
scroll to position [143, 0]
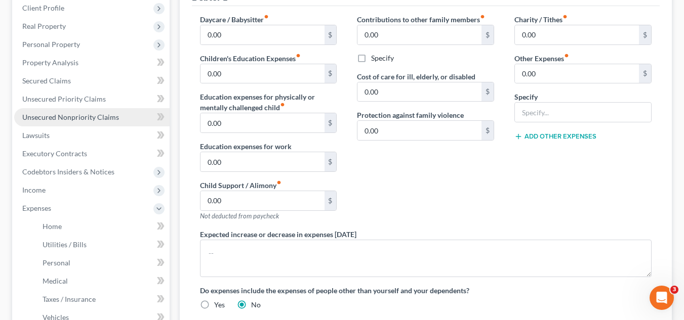
click at [108, 113] on span "Unsecured Nonpriority Claims" at bounding box center [70, 117] width 97 height 9
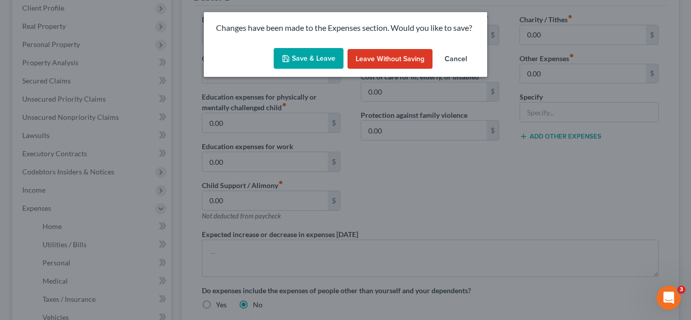
click at [333, 60] on button "Save & Leave" at bounding box center [309, 58] width 70 height 21
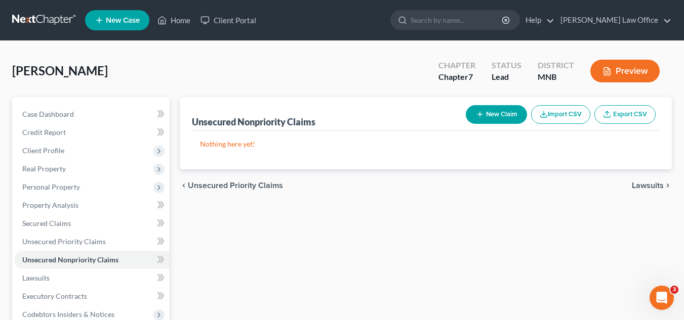
click at [496, 121] on button "New Claim" at bounding box center [496, 114] width 61 height 19
select select "0"
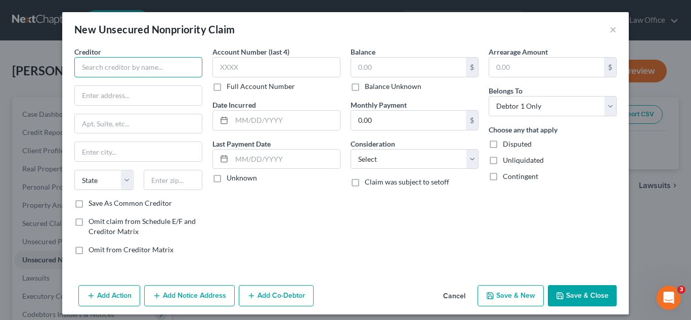
click at [172, 69] on input "text" at bounding box center [138, 67] width 128 height 20
